Goal: Navigation & Orientation: Understand site structure

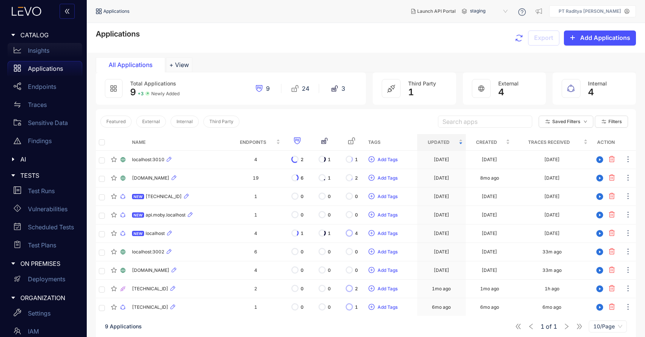
click at [48, 56] on div "Insights" at bounding box center [45, 50] width 75 height 15
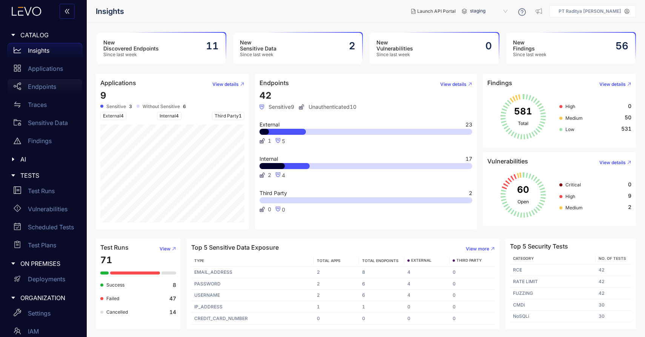
click at [49, 84] on p "Endpoints" at bounding box center [42, 86] width 28 height 7
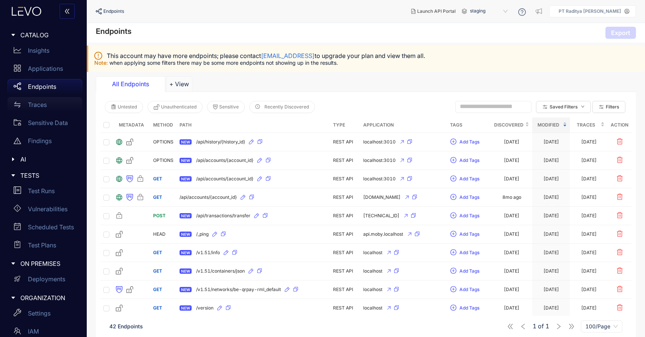
click at [56, 104] on div "Traces" at bounding box center [45, 104] width 75 height 15
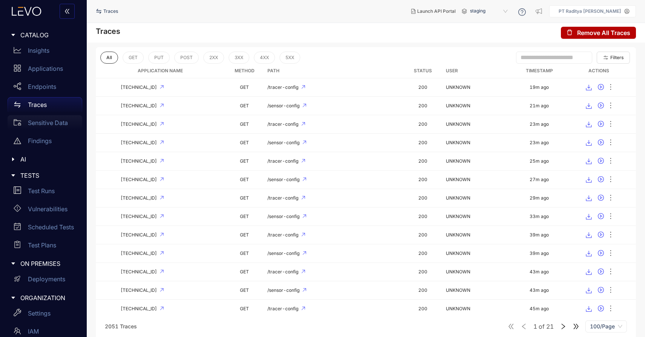
click at [63, 124] on p "Sensitive Data" at bounding box center [48, 123] width 40 height 7
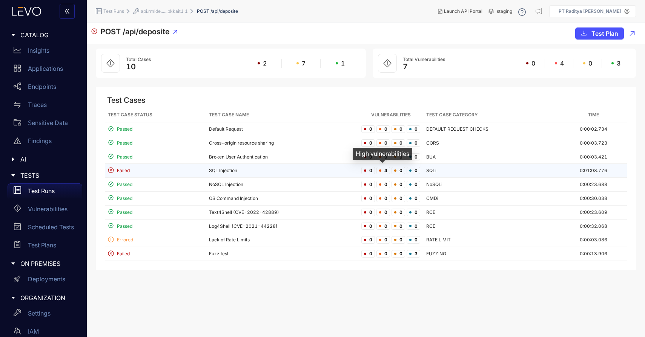
click at [382, 171] on span "4" at bounding box center [383, 171] width 14 height 8
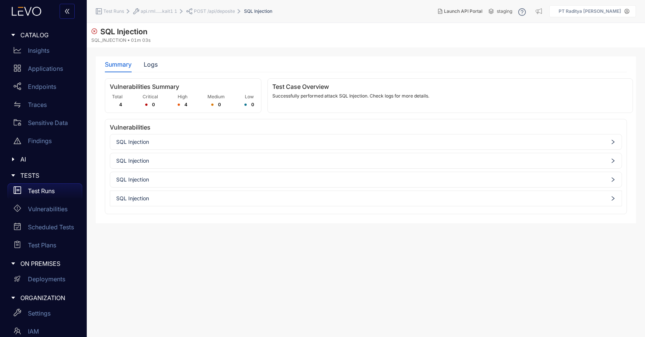
click at [425, 142] on span "SQL Injection" at bounding box center [365, 142] width 499 height 6
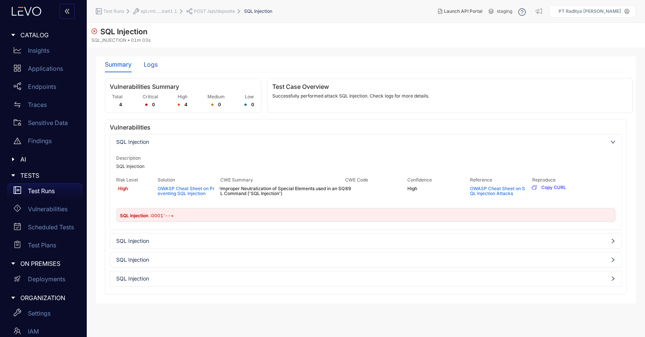
click at [155, 64] on div "Logs" at bounding box center [151, 64] width 14 height 7
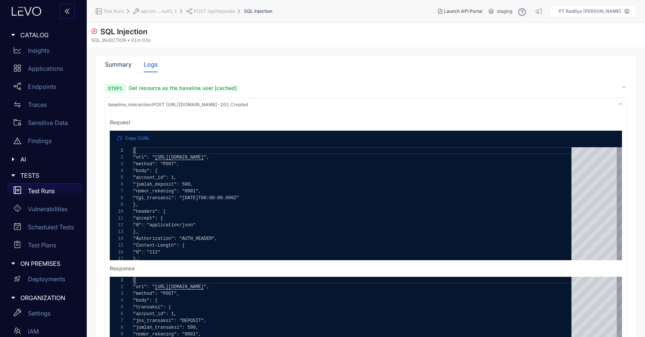
scroll to position [95, 0]
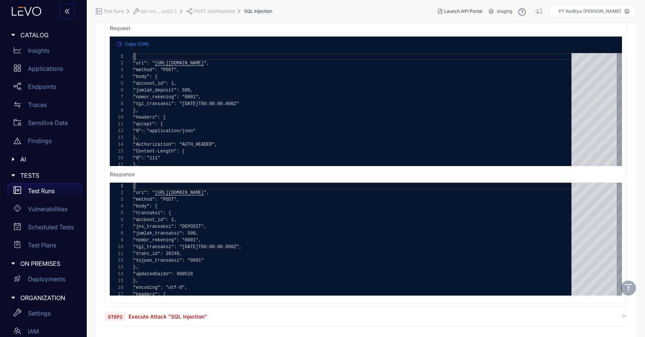
click at [331, 312] on section "**********" at bounding box center [366, 158] width 522 height 337
click at [330, 319] on div "Step 2 Execute Attack "SQL Injection"" at bounding box center [366, 316] width 522 height 7
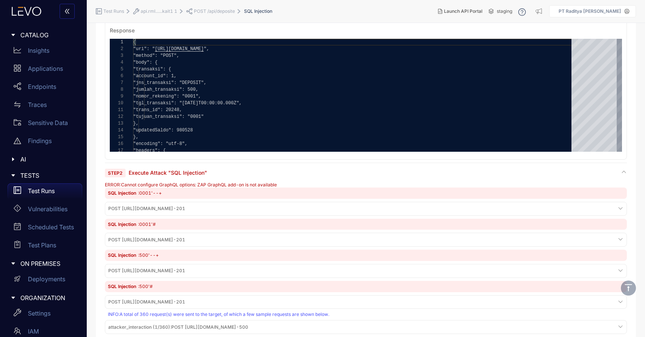
scroll to position [317, 0]
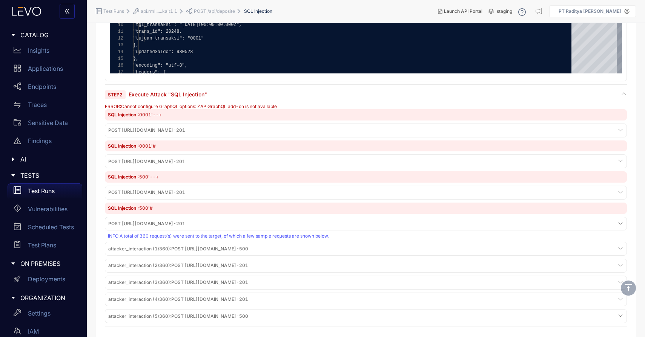
click at [342, 250] on div "attacker_interaction (1/360) : POST http://api.rmldev.my.id/api/deposite - 500" at bounding box center [366, 249] width 518 height 10
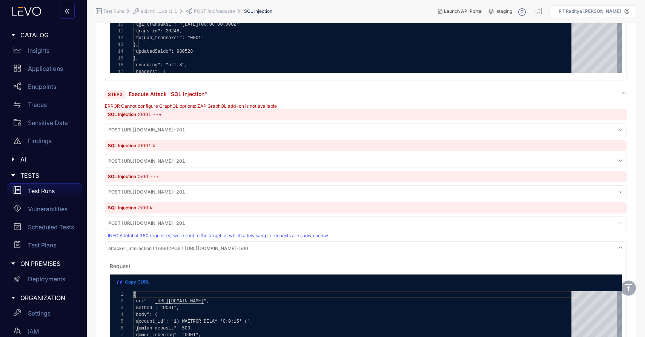
click at [342, 250] on div "attacker_interaction (1/360) : POST http://api.rmldev.my.id/api/deposite - 500" at bounding box center [366, 249] width 518 height 10
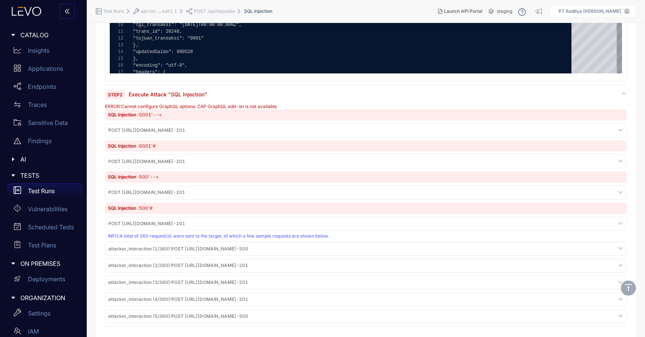
click at [356, 317] on div "attacker_interaction (5/360) : POST http://api.rmldev.my.id/api/deposite - 500" at bounding box center [366, 316] width 518 height 10
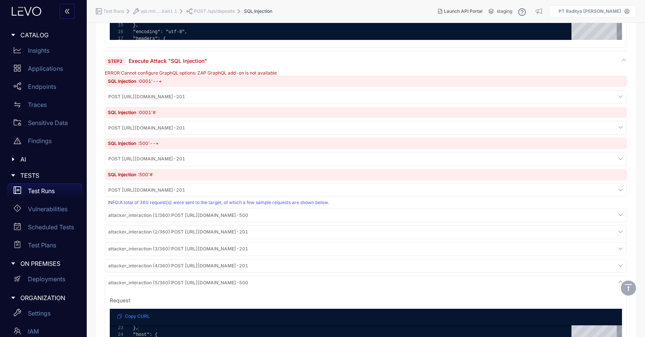
scroll to position [360, 0]
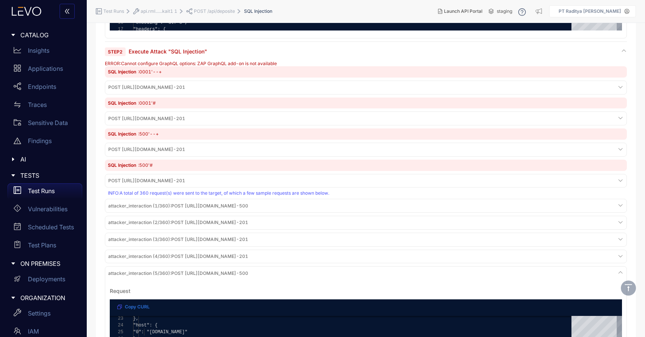
click at [249, 163] on div "SQL Injection : 500'#" at bounding box center [366, 165] width 522 height 11
click at [257, 156] on div "POST http://api.rmldev.my.id/api/deposite - 201" at bounding box center [366, 150] width 522 height 14
click at [267, 149] on div "POST http://api.rmldev.my.id/api/deposite - 201" at bounding box center [366, 150] width 518 height 10
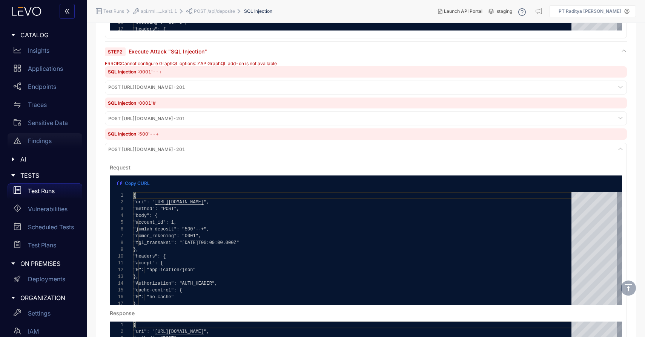
click at [41, 140] on p "Findings" at bounding box center [40, 141] width 24 height 7
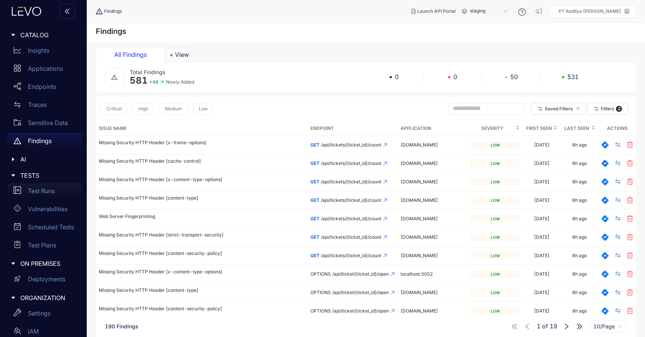
click at [49, 194] on p "Test Runs" at bounding box center [41, 191] width 27 height 7
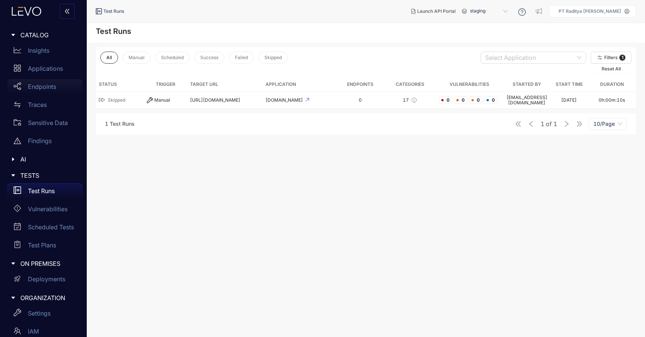
click at [56, 89] on p "Endpoints" at bounding box center [42, 86] width 28 height 7
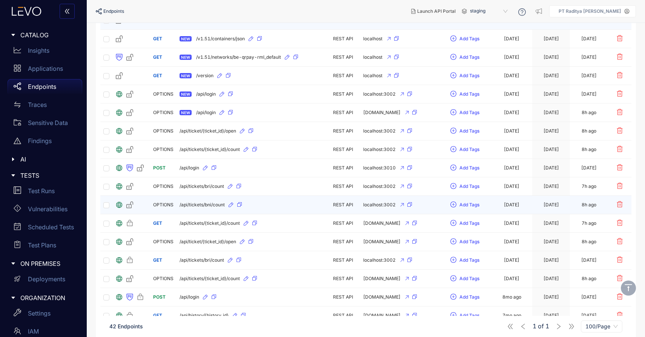
scroll to position [184, 0]
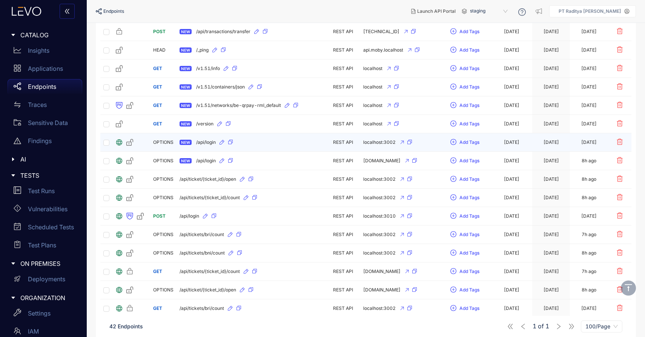
click at [299, 150] on td "NEW /api/login" at bounding box center [252, 142] width 153 height 18
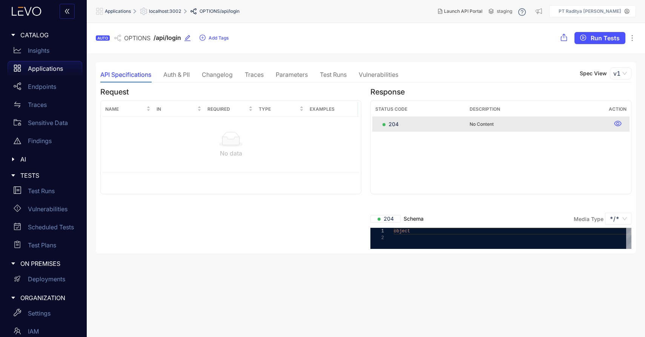
click at [375, 67] on div "Vulnerabilities" at bounding box center [379, 75] width 40 height 16
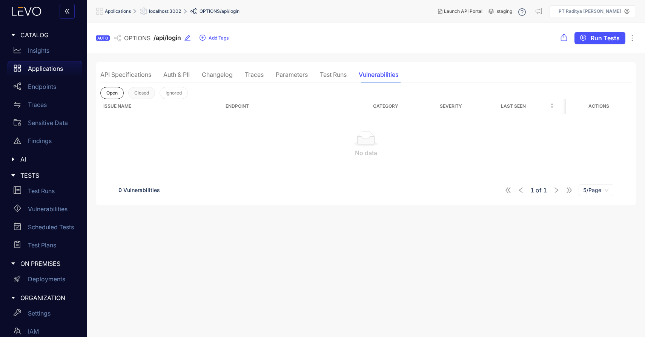
click at [142, 95] on span "Closed" at bounding box center [141, 92] width 15 height 5
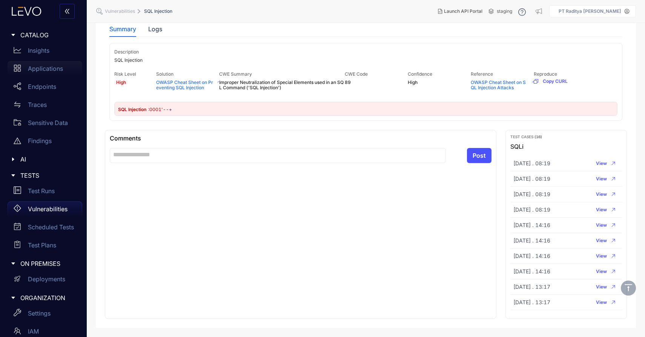
click at [42, 70] on p "Applications" at bounding box center [45, 68] width 35 height 7
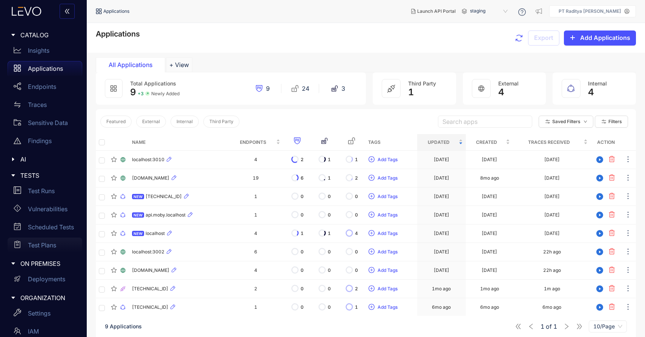
click at [44, 249] on div "Test Plans" at bounding box center [45, 245] width 75 height 15
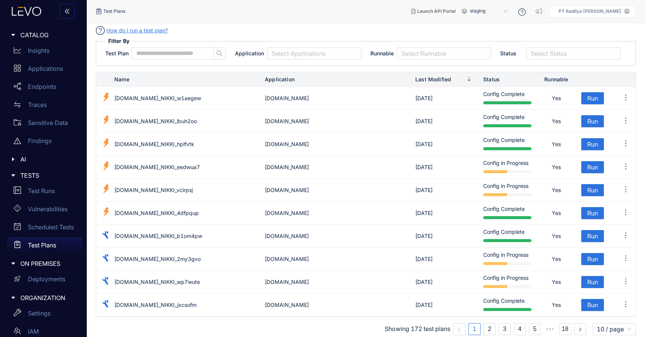
click at [55, 165] on div "AI" at bounding box center [44, 160] width 78 height 16
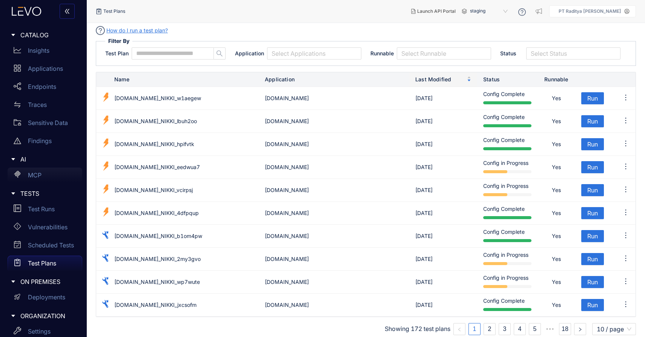
click at [55, 180] on div "MCP" at bounding box center [45, 175] width 75 height 15
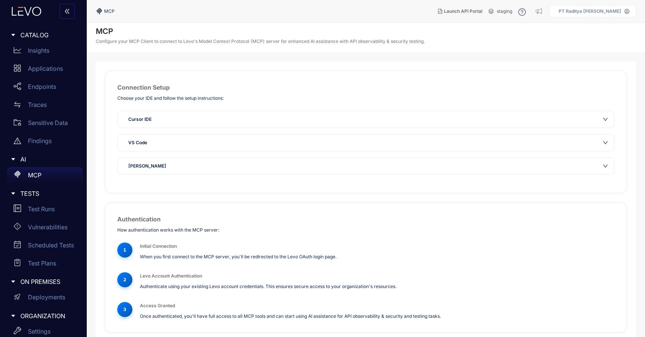
scroll to position [13, 0]
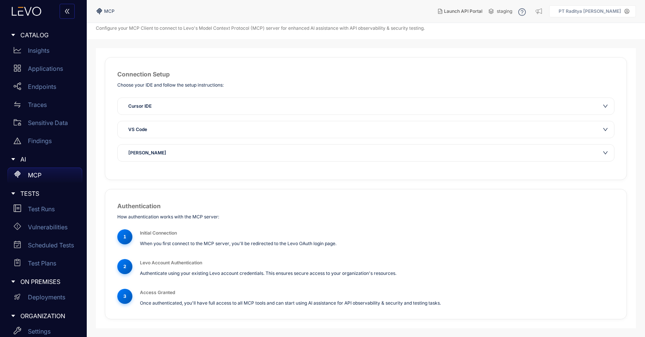
click at [295, 130] on div "VS Code" at bounding box center [361, 130] width 475 height 8
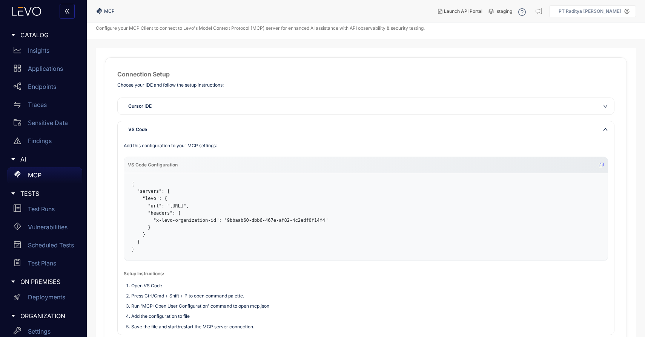
click at [277, 101] on div "Cursor IDE" at bounding box center [366, 106] width 496 height 17
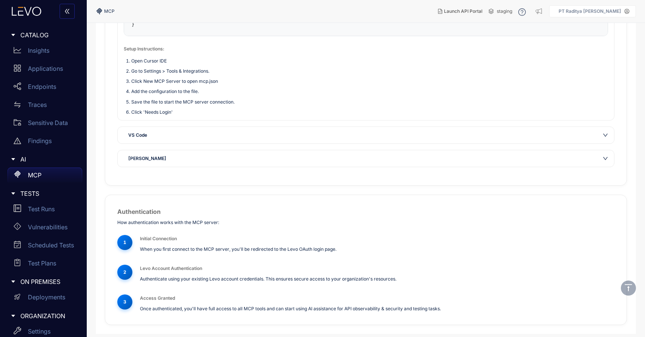
scroll to position [221, 0]
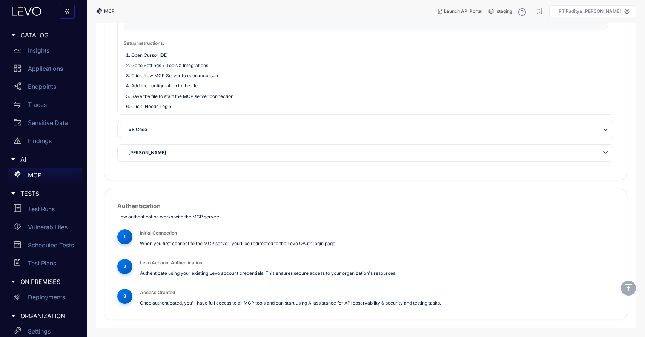
click at [253, 156] on div "Claude Desktop" at bounding box center [361, 153] width 475 height 8
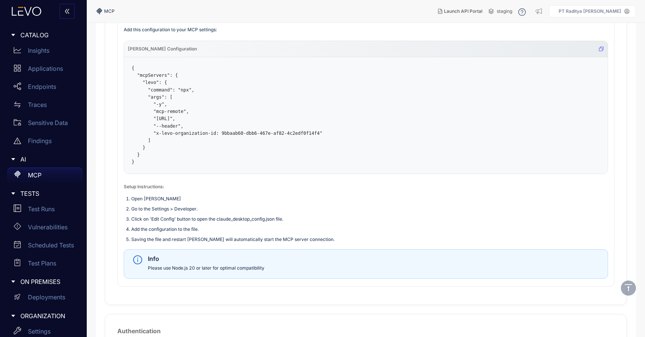
scroll to position [152, 0]
